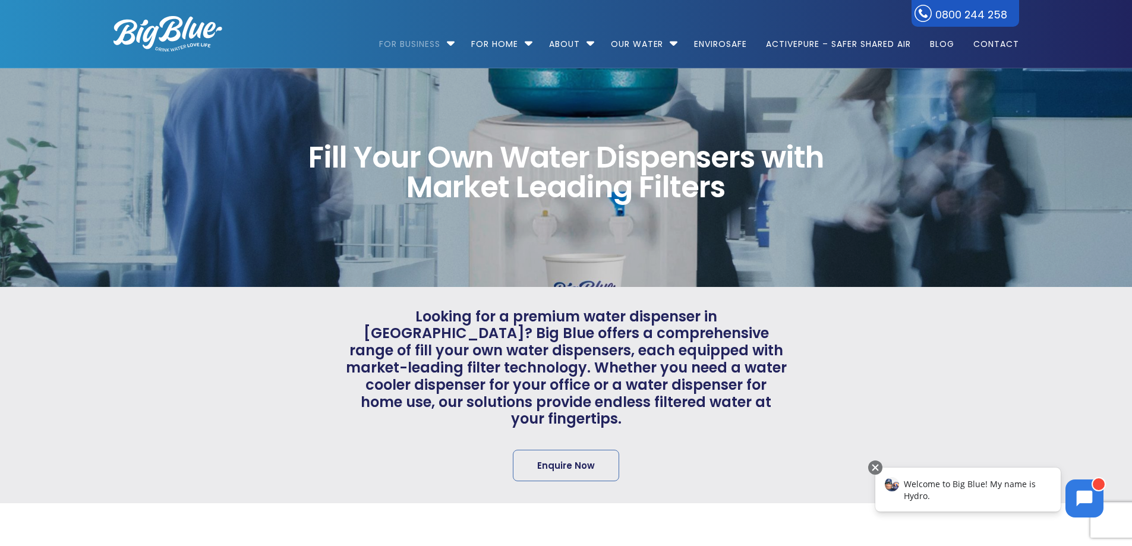
click at [1003, 364] on div at bounding box center [903, 395] width 232 height 174
click at [923, 254] on div "Fill Your Own Water Dispensers with Market Leading Filters" at bounding box center [566, 177] width 948 height 219
click at [162, 36] on img at bounding box center [167, 34] width 109 height 36
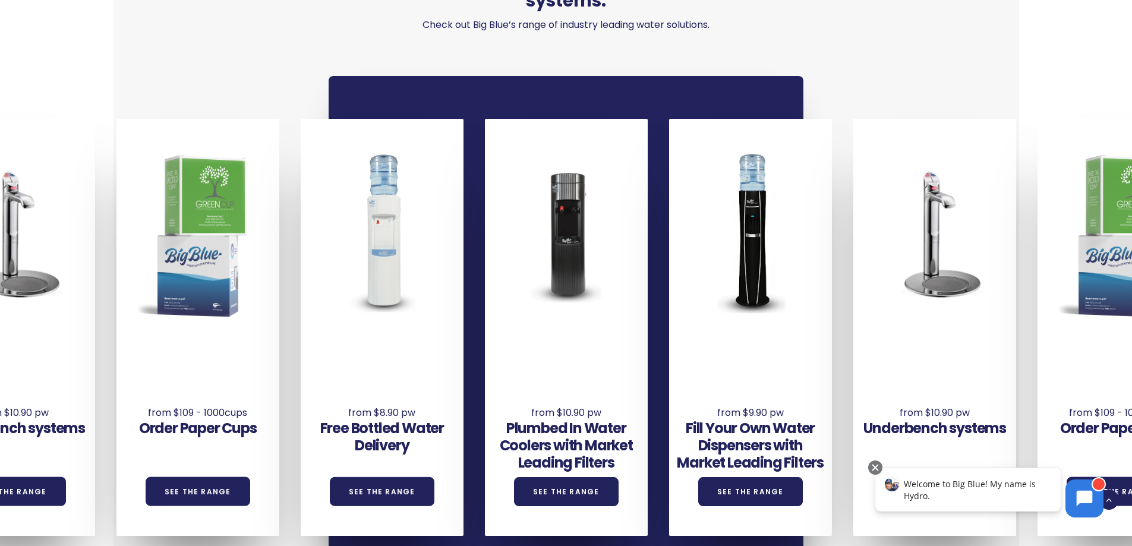
click at [176, 341] on div "Order Paper Cups See the Range" at bounding box center [197, 406] width 163 height 131
click at [187, 279] on div at bounding box center [197, 233] width 163 height 216
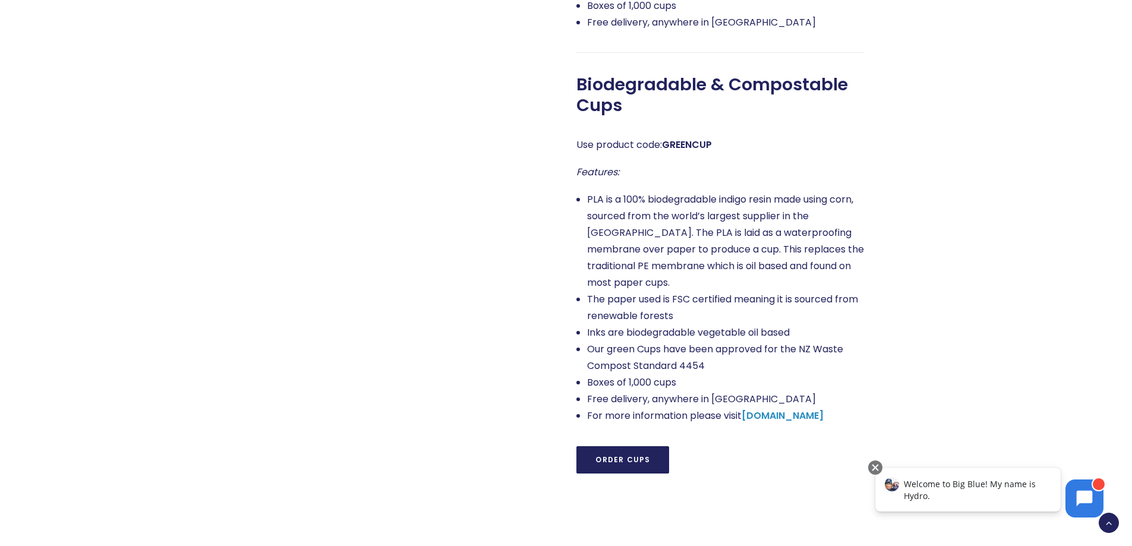
scroll to position [1366, 0]
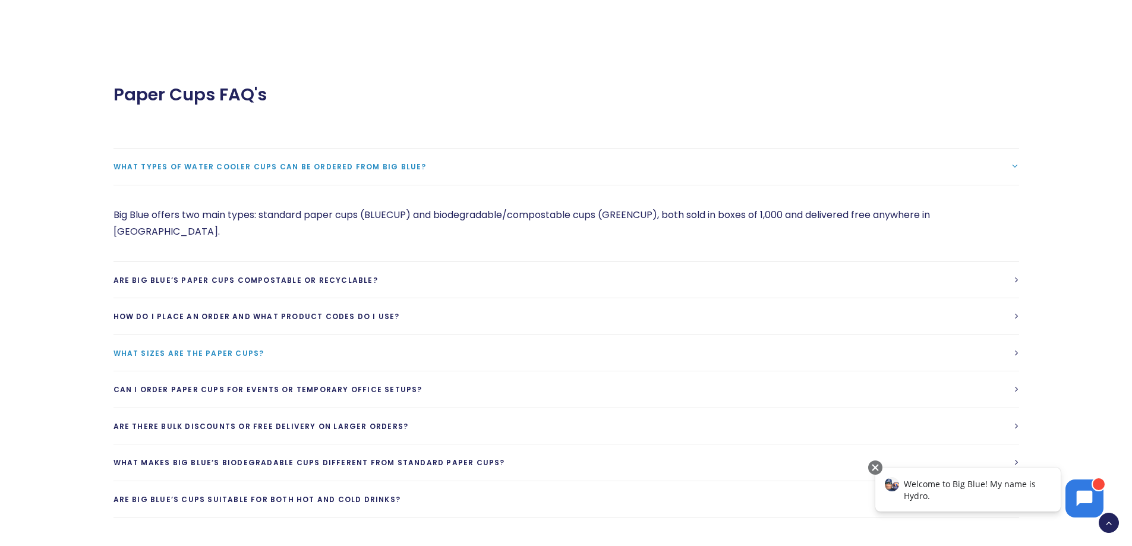
click at [410, 335] on link "What sizes are the paper cups?" at bounding box center [565, 353] width 905 height 36
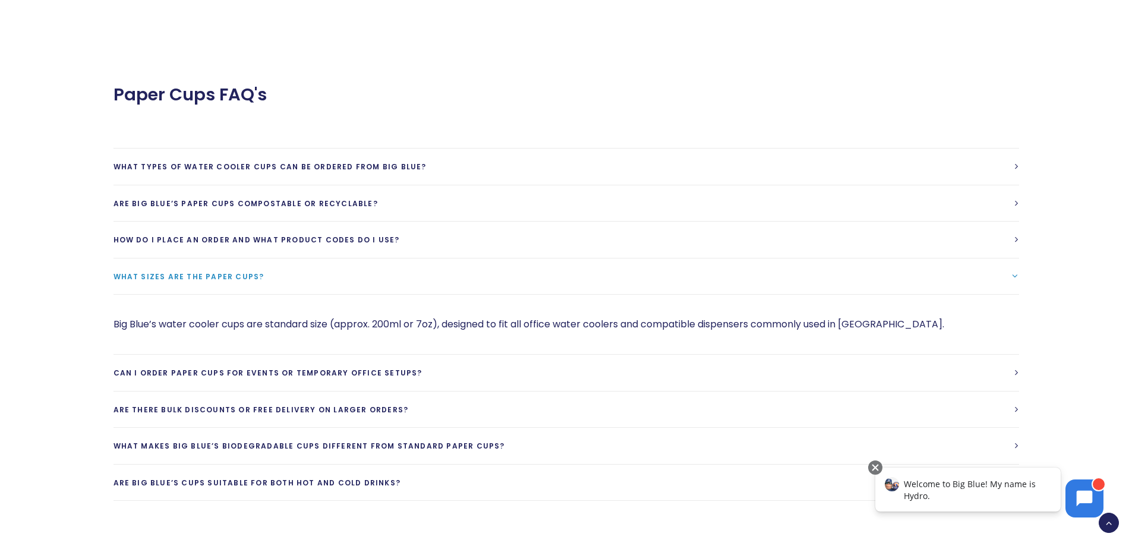
click at [394, 294] on div "Big Blue’s water cooler cups are standard size (approx. 200ml or 7oz), designed…" at bounding box center [565, 324] width 905 height 60
click at [251, 271] on span "What sizes are the paper cups?" at bounding box center [188, 276] width 151 height 10
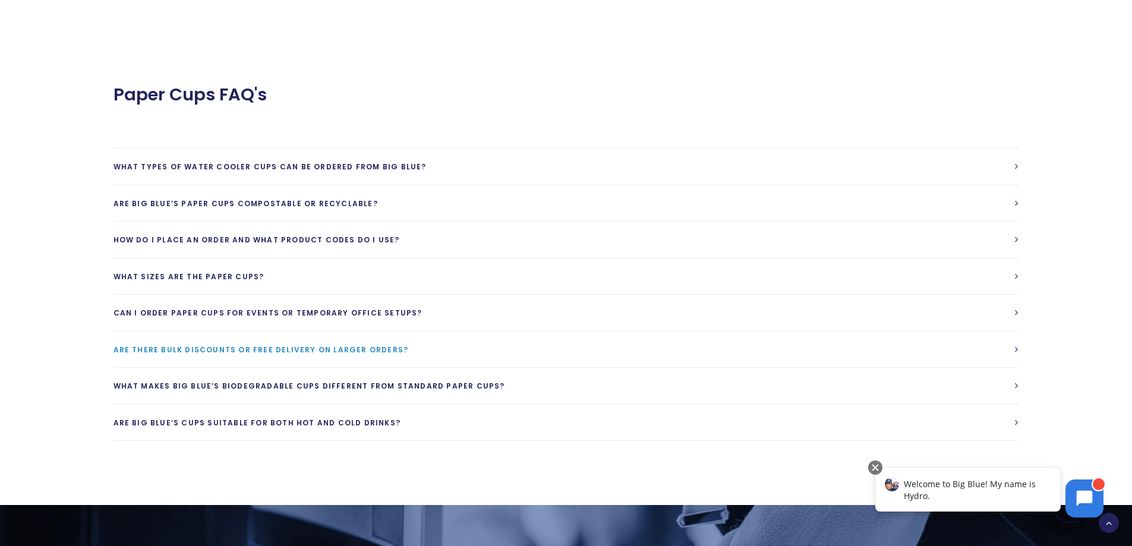
click at [273, 345] on span "Are there bulk discounts or free delivery on larger orders?" at bounding box center [260, 350] width 295 height 10
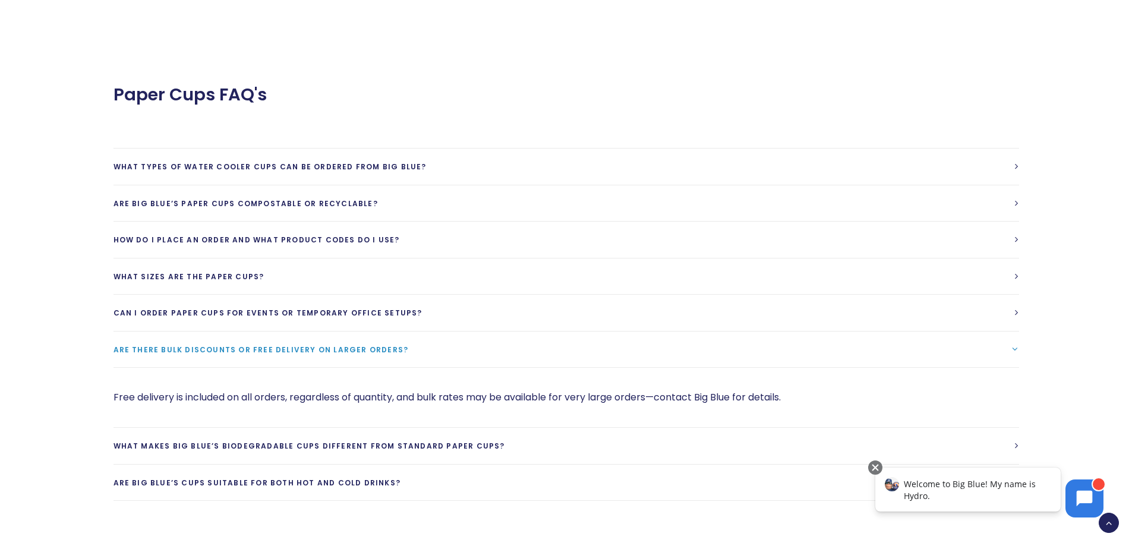
click at [255, 340] on link "Are there bulk discounts or free delivery on larger orders?" at bounding box center [565, 350] width 905 height 36
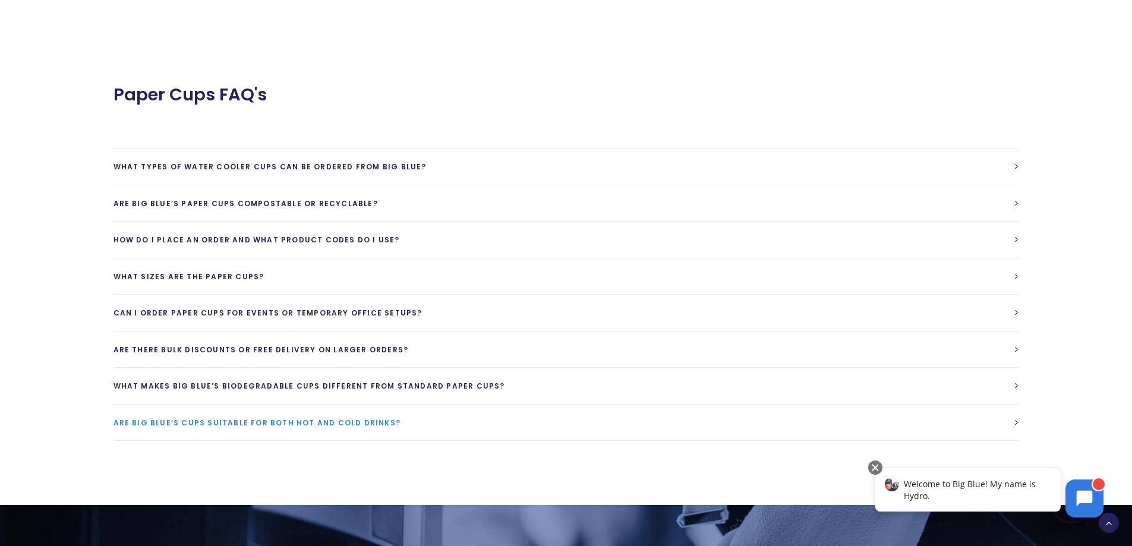
click at [283, 418] on link "Are Big Blue’s cups suitable for both hot and cold drinks?" at bounding box center [565, 423] width 905 height 36
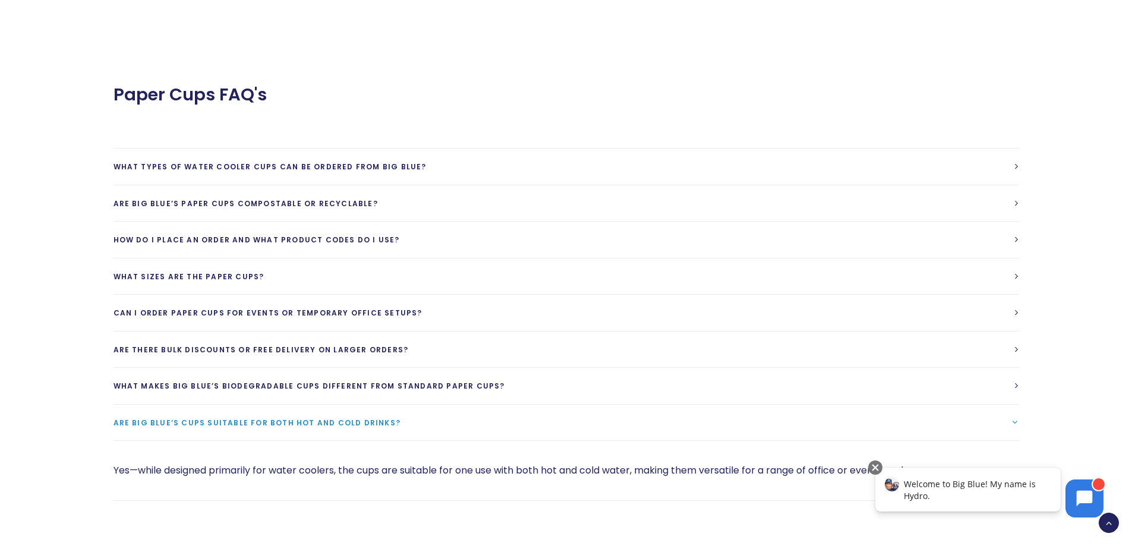
click at [283, 413] on link "Are Big Blue’s cups suitable for both hot and cold drinks?" at bounding box center [565, 423] width 905 height 36
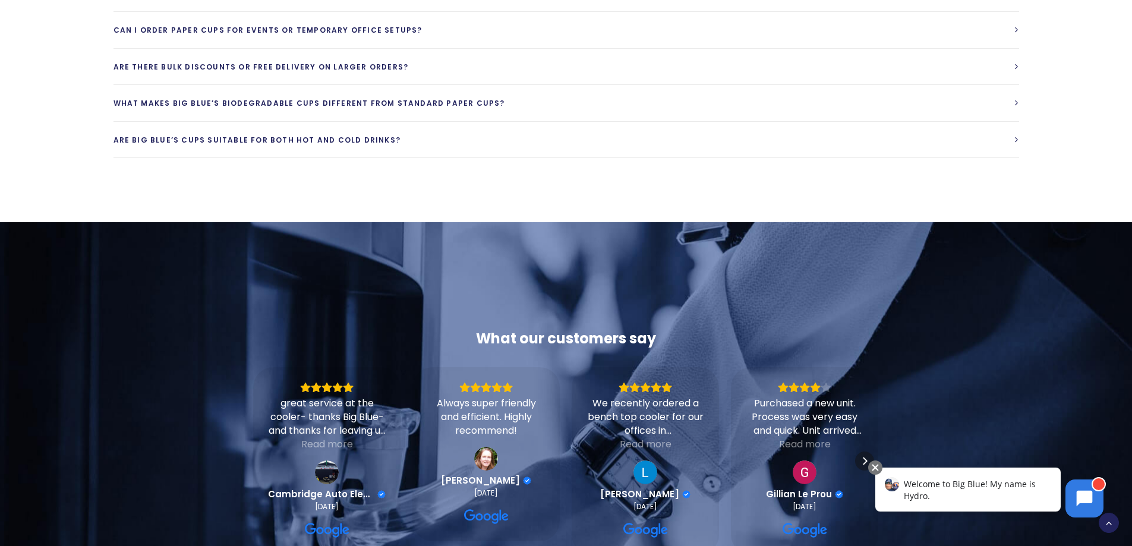
scroll to position [1842, 0]
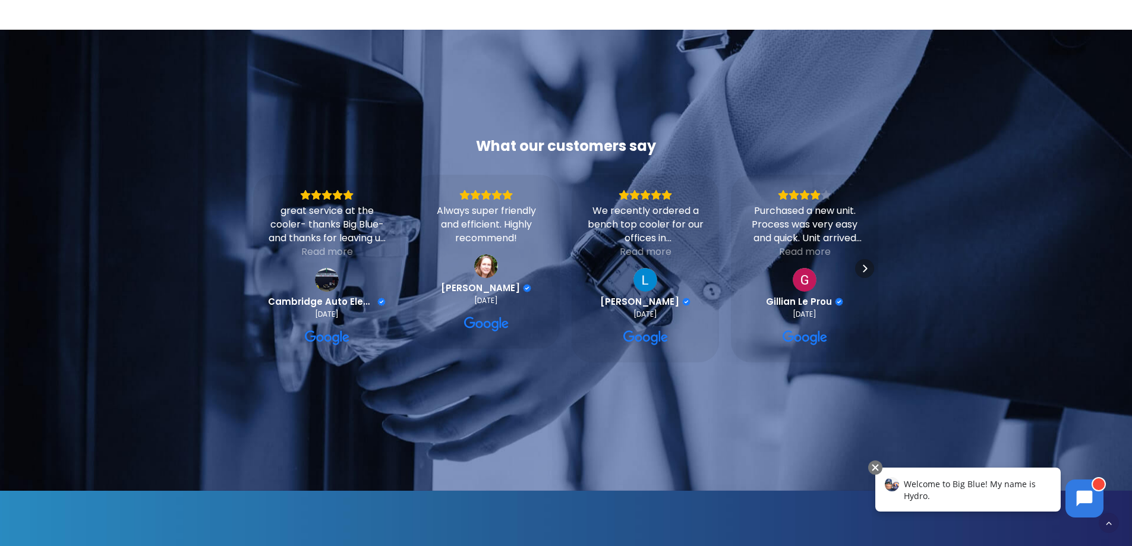
drag, startPoint x: 291, startPoint y: 409, endPoint x: 160, endPoint y: 349, distance: 143.6
click at [159, 349] on div at bounding box center [152, 271] width 162 height 269
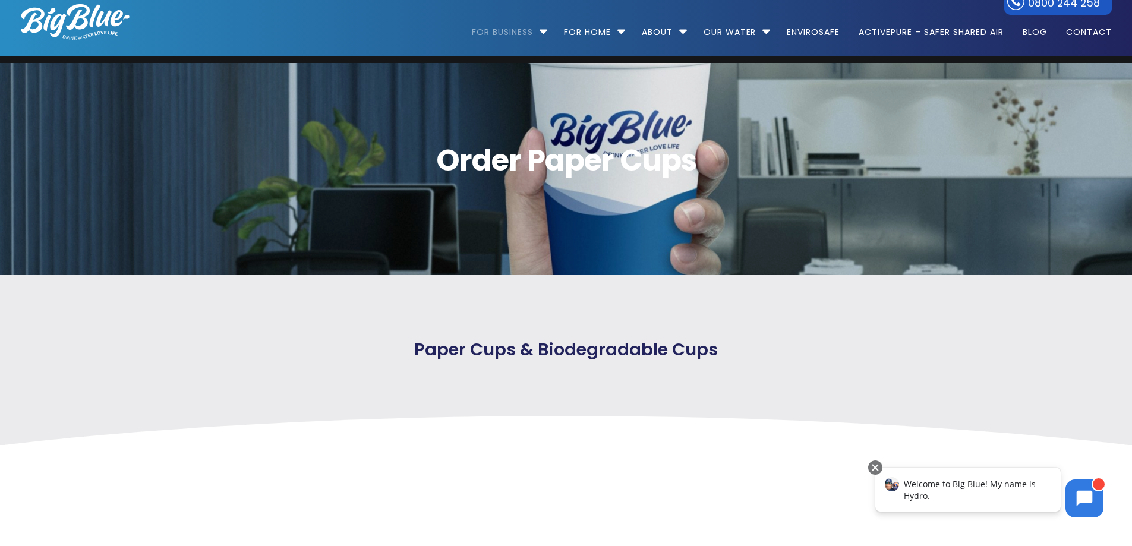
scroll to position [0, 0]
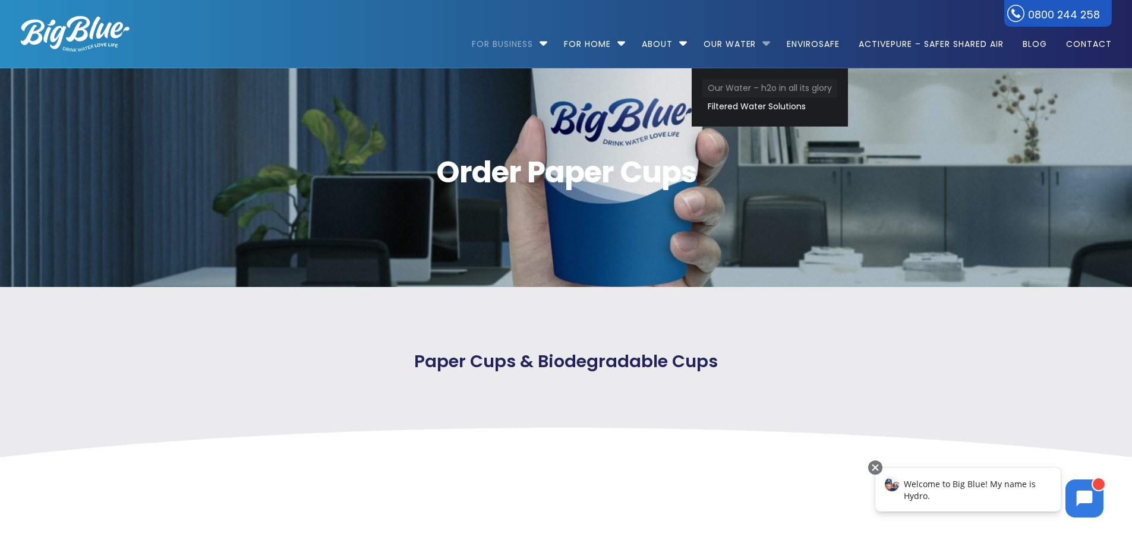
click at [750, 84] on link "Our Water – h2o in all its glory" at bounding box center [769, 88] width 135 height 18
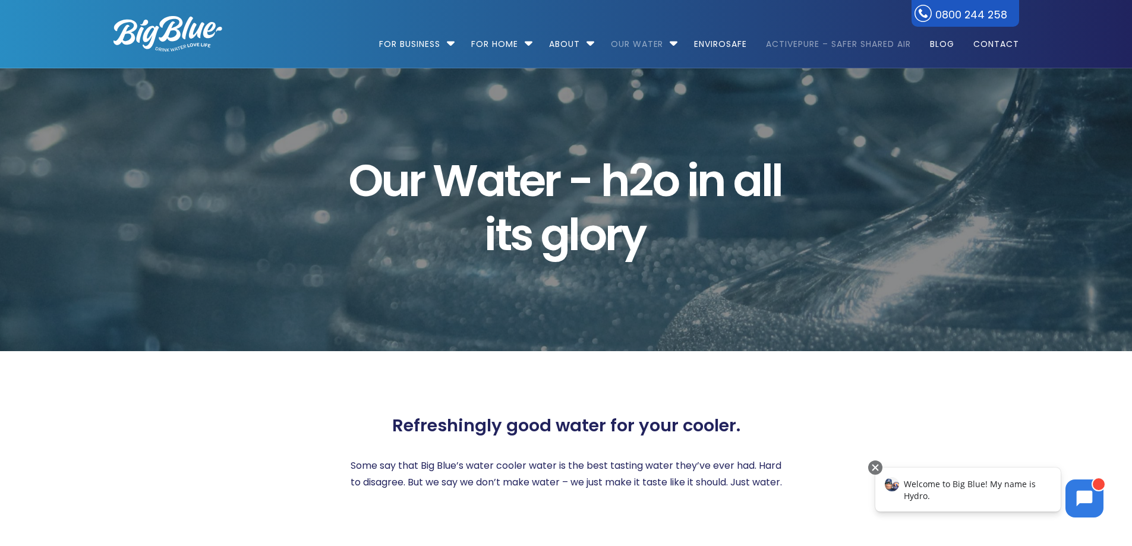
click at [845, 42] on link "ActivePure – Safer Shared Air" at bounding box center [837, 38] width 161 height 77
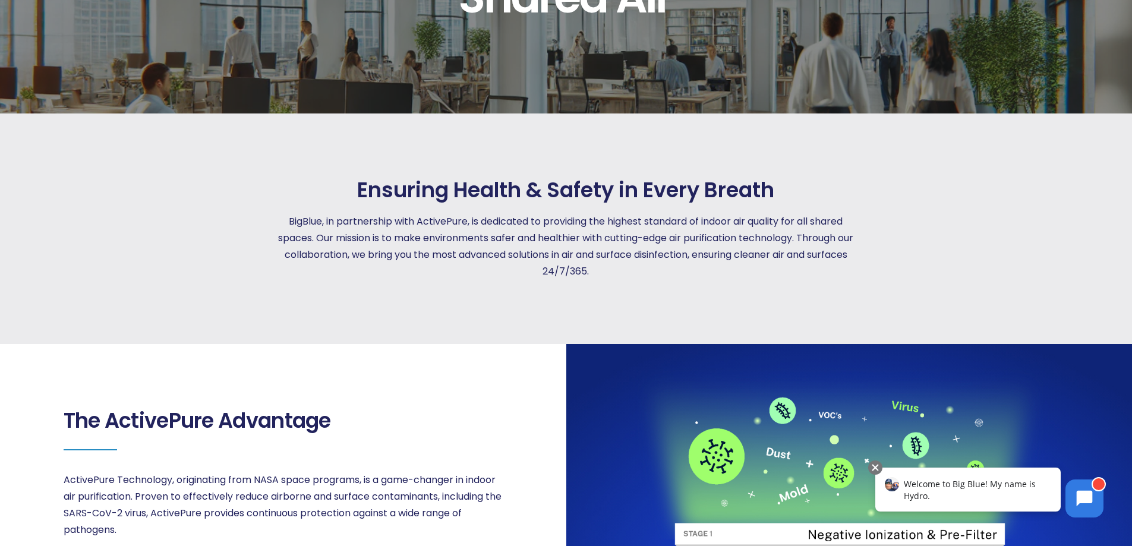
scroll to position [594, 0]
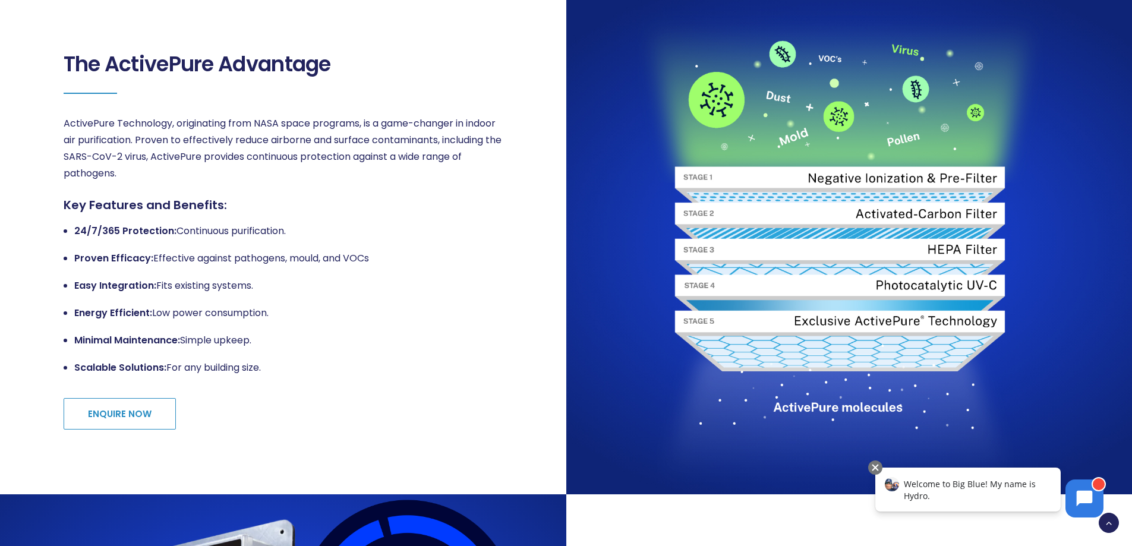
click at [544, 409] on div "The ActivePure Advantage ActivePure Technology, originating from NASA space pro…" at bounding box center [282, 241] width 567 height 507
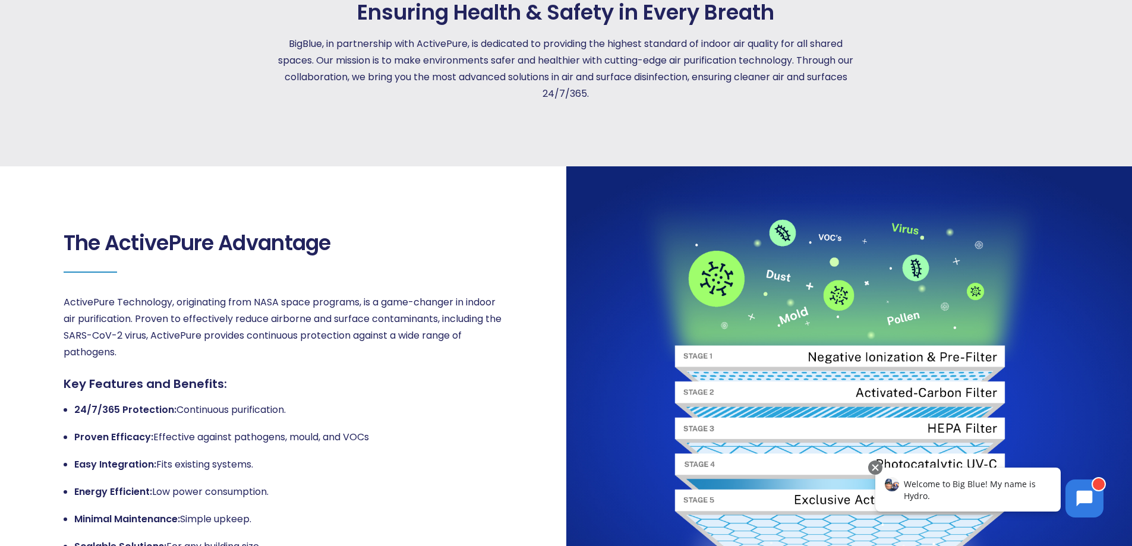
scroll to position [0, 0]
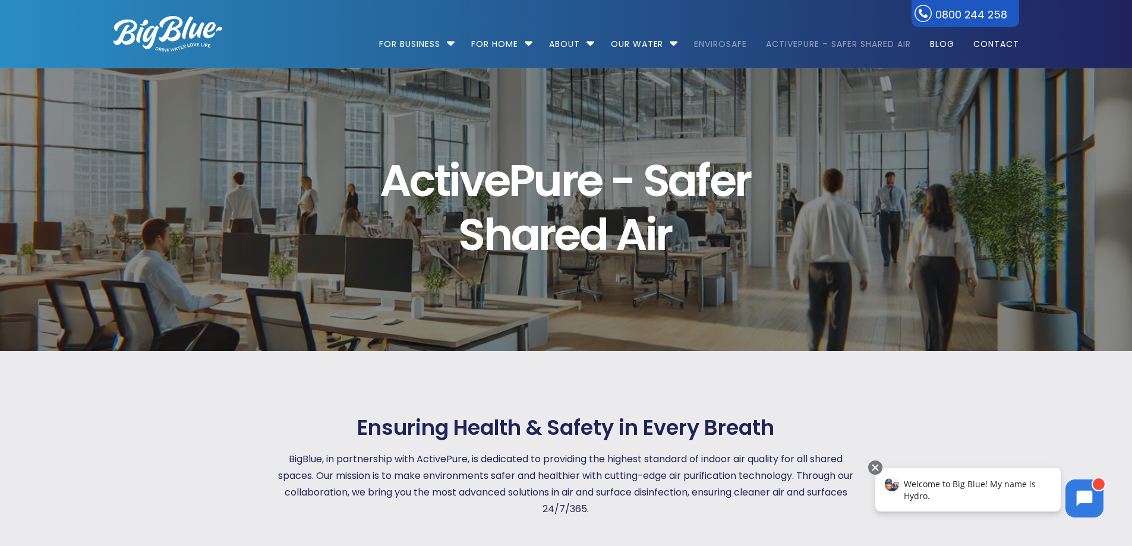
click at [716, 36] on link "EnviroSafe" at bounding box center [721, 38] width 70 height 77
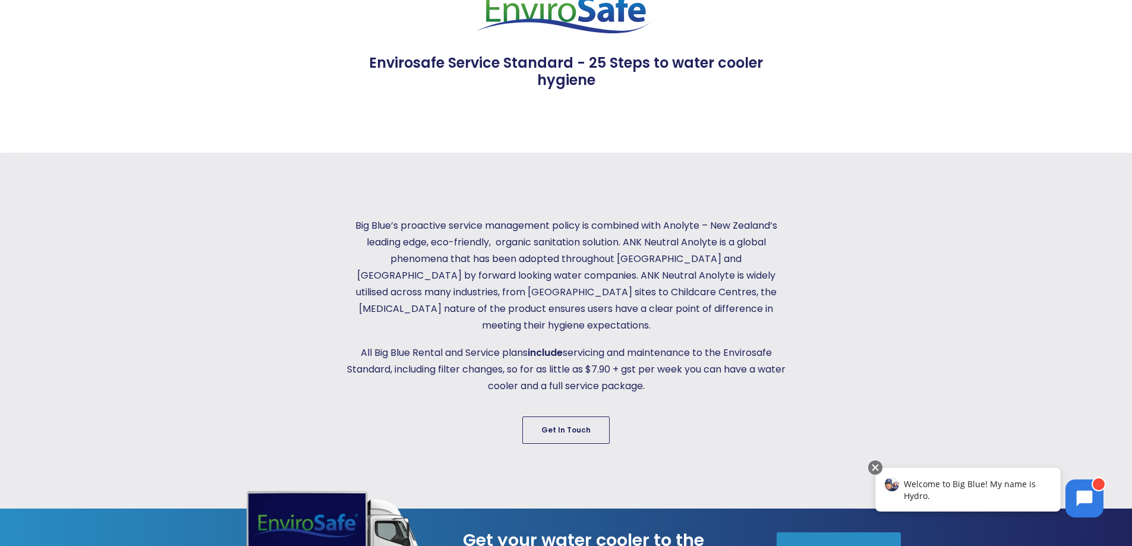
scroll to position [416, 0]
